Goal: Navigation & Orientation: Find specific page/section

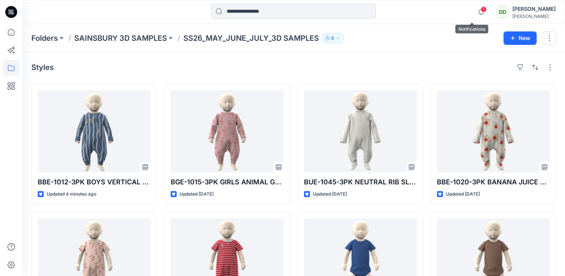
click at [474, 7] on icon "button" at bounding box center [481, 11] width 14 height 15
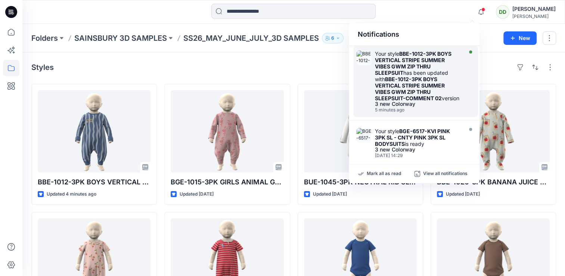
click at [417, 81] on strong "BBE-1012-3PK BOYS VERTICAL STRIPE SUMMER VIBES GWM ZIP THRU SLEEPSUIT-COMMENT 02" at bounding box center [410, 88] width 70 height 25
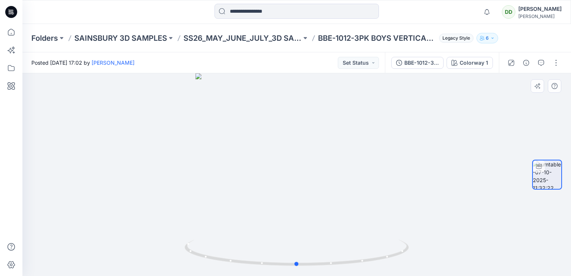
click at [463, 147] on div at bounding box center [296, 174] width 548 height 202
click at [245, 43] on div "Folders SAINSBURY 3D SAMPLES SS26_MAY_JUNE_JULY_3D SAMPLES BBE-1012-3PK BOYS VE…" at bounding box center [296, 38] width 548 height 28
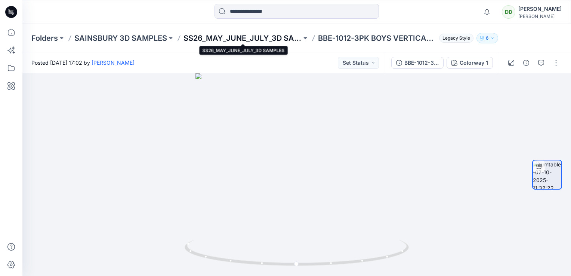
click at [236, 40] on p "SS26_MAY_JUNE_JULY_3D SAMPLES" at bounding box center [242, 38] width 118 height 10
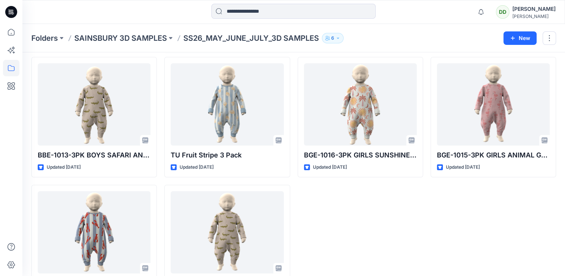
scroll to position [448, 0]
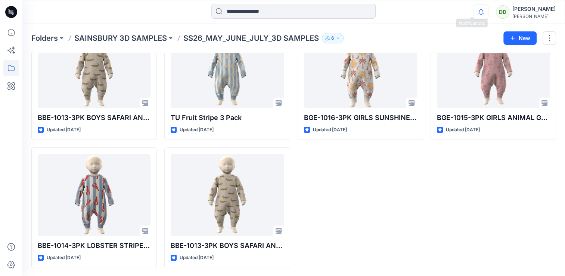
click at [474, 8] on icon "button" at bounding box center [481, 11] width 14 height 15
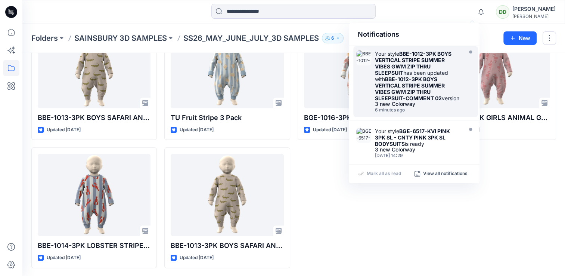
drag, startPoint x: 390, startPoint y: 74, endPoint x: 356, endPoint y: 197, distance: 127.6
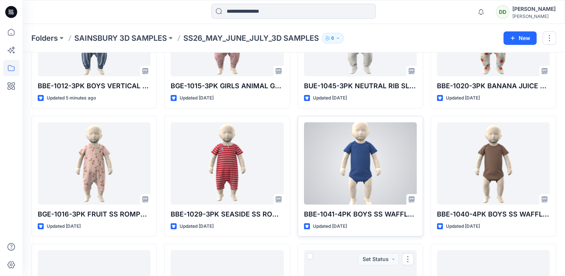
scroll to position [0, 0]
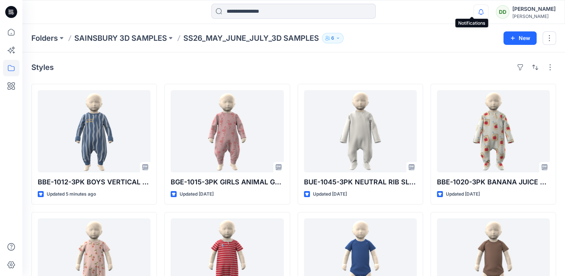
click at [474, 15] on icon "button" at bounding box center [481, 11] width 14 height 15
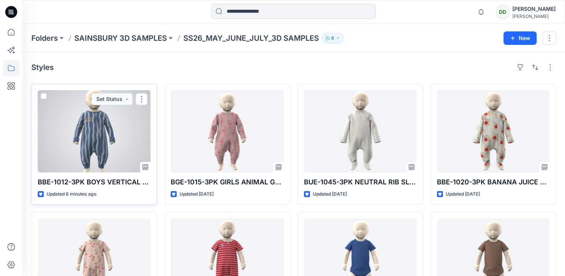
click at [105, 137] on div at bounding box center [94, 131] width 113 height 82
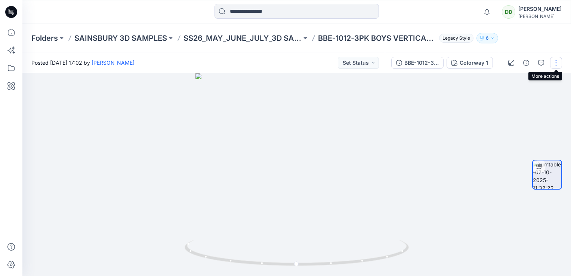
click at [554, 64] on button "button" at bounding box center [556, 63] width 12 height 12
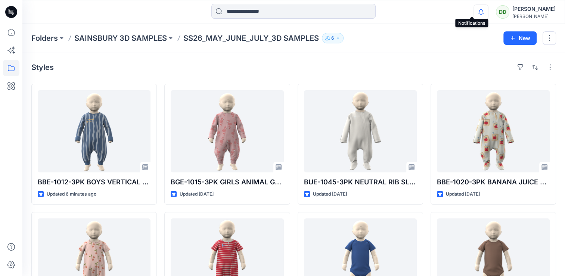
click at [474, 9] on icon "button" at bounding box center [481, 11] width 14 height 15
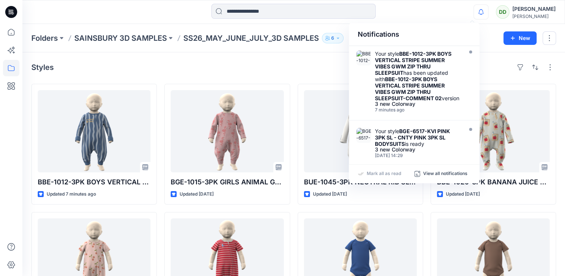
click at [309, 62] on div "Styles" at bounding box center [293, 67] width 525 height 12
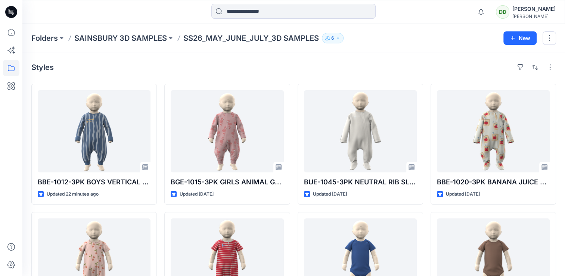
click at [428, 37] on div "Folders SAINSBURY 3D SAMPLES SS26_MAY_JUNE_JULY_3D SAMPLES 6" at bounding box center [264, 38] width 466 height 10
